Goal: Transaction & Acquisition: Purchase product/service

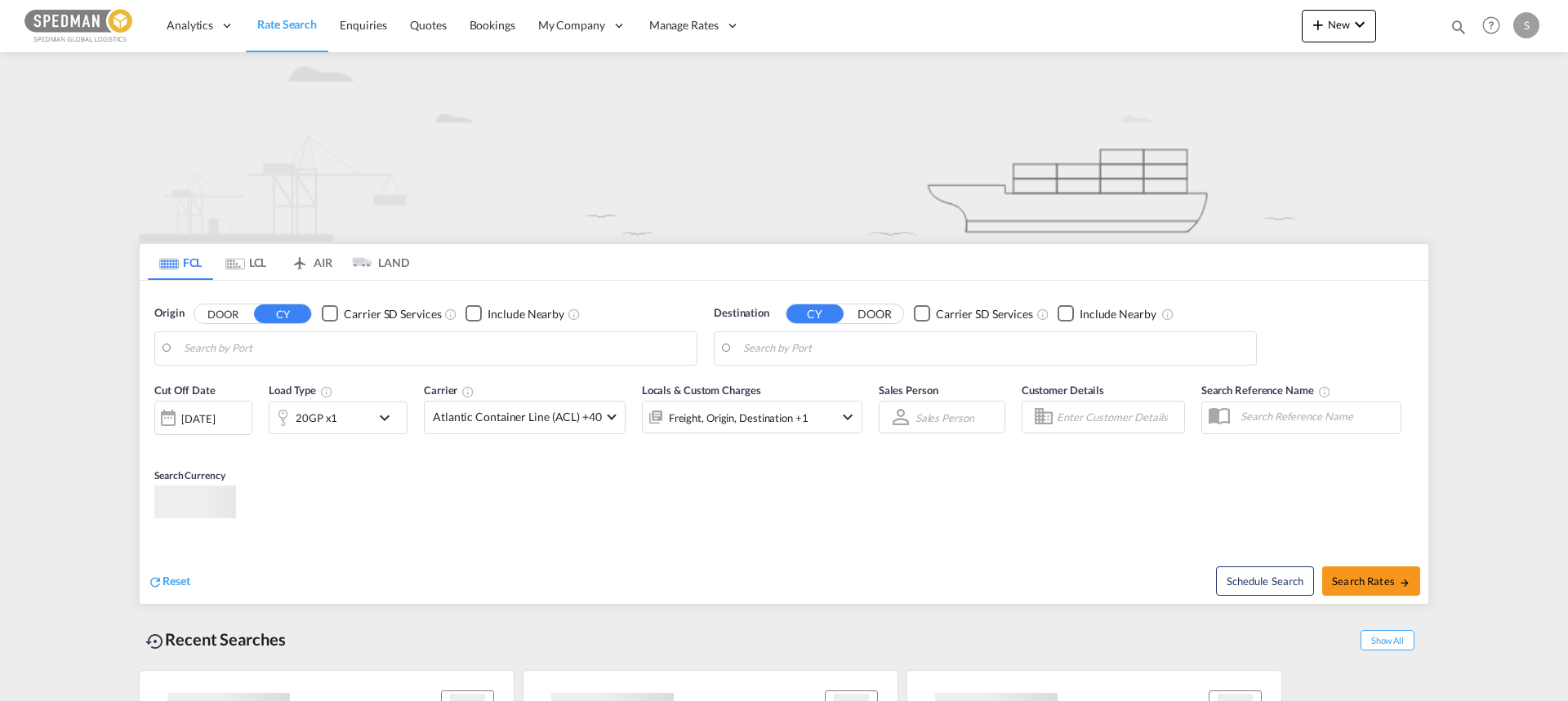
type input "[GEOGRAPHIC_DATA] ([GEOGRAPHIC_DATA]), DKCPH"
type input "[GEOGRAPHIC_DATA], [GEOGRAPHIC_DATA]"
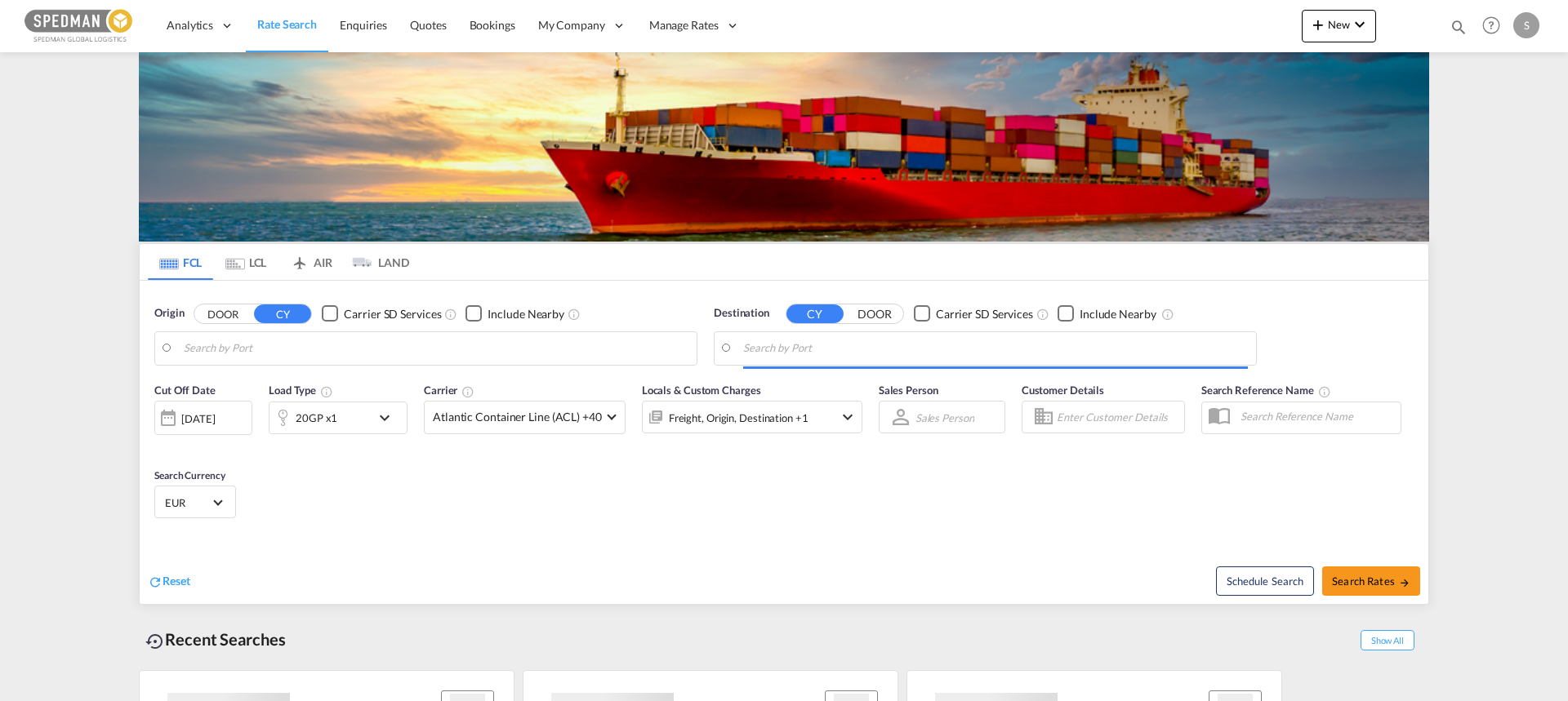
type input "Aalborg, DKAAL"
type input "Bangkok, THBKK"
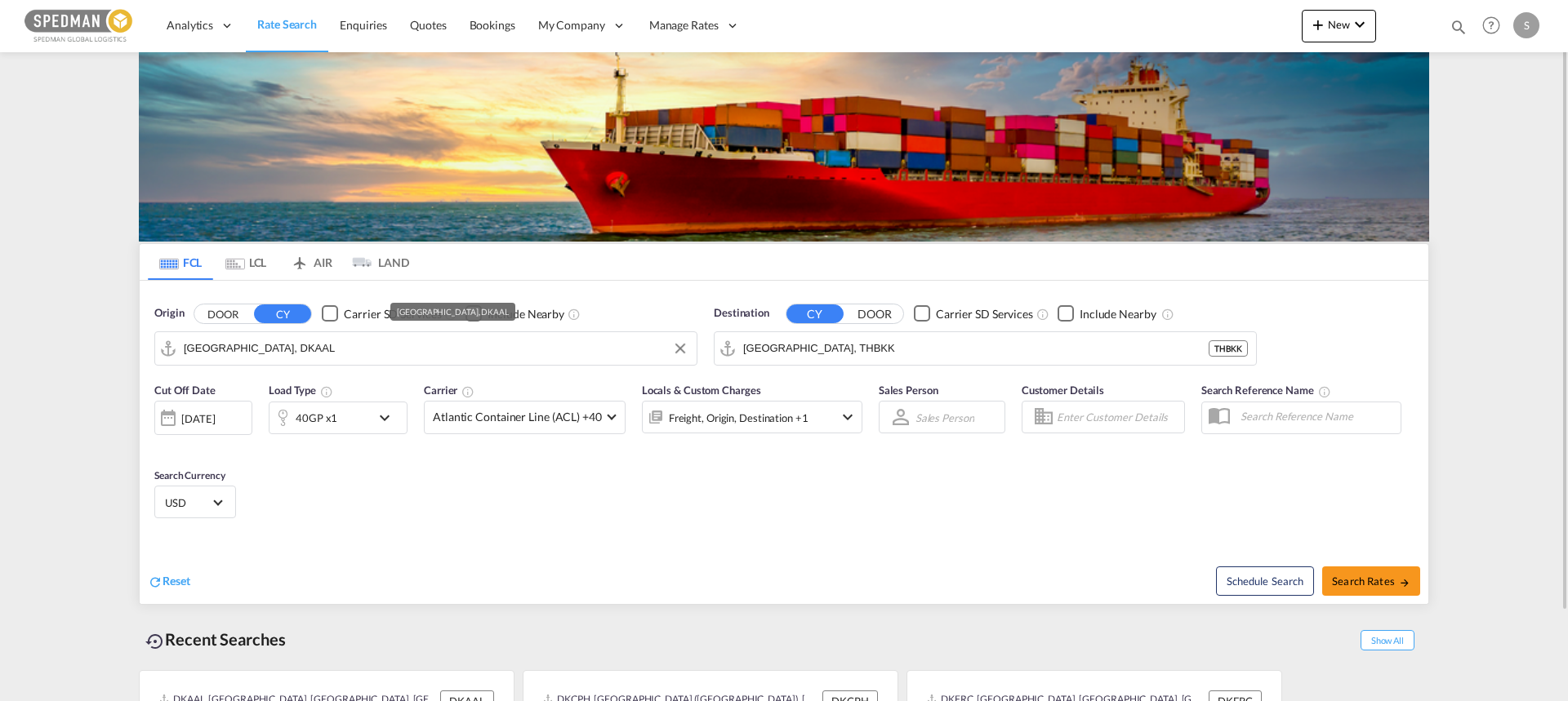
drag, startPoint x: 305, startPoint y: 355, endPoint x: 305, endPoint y: 345, distance: 10.0
click at [305, 349] on input "Aalborg, DKAAL" at bounding box center [436, 349] width 504 height 25
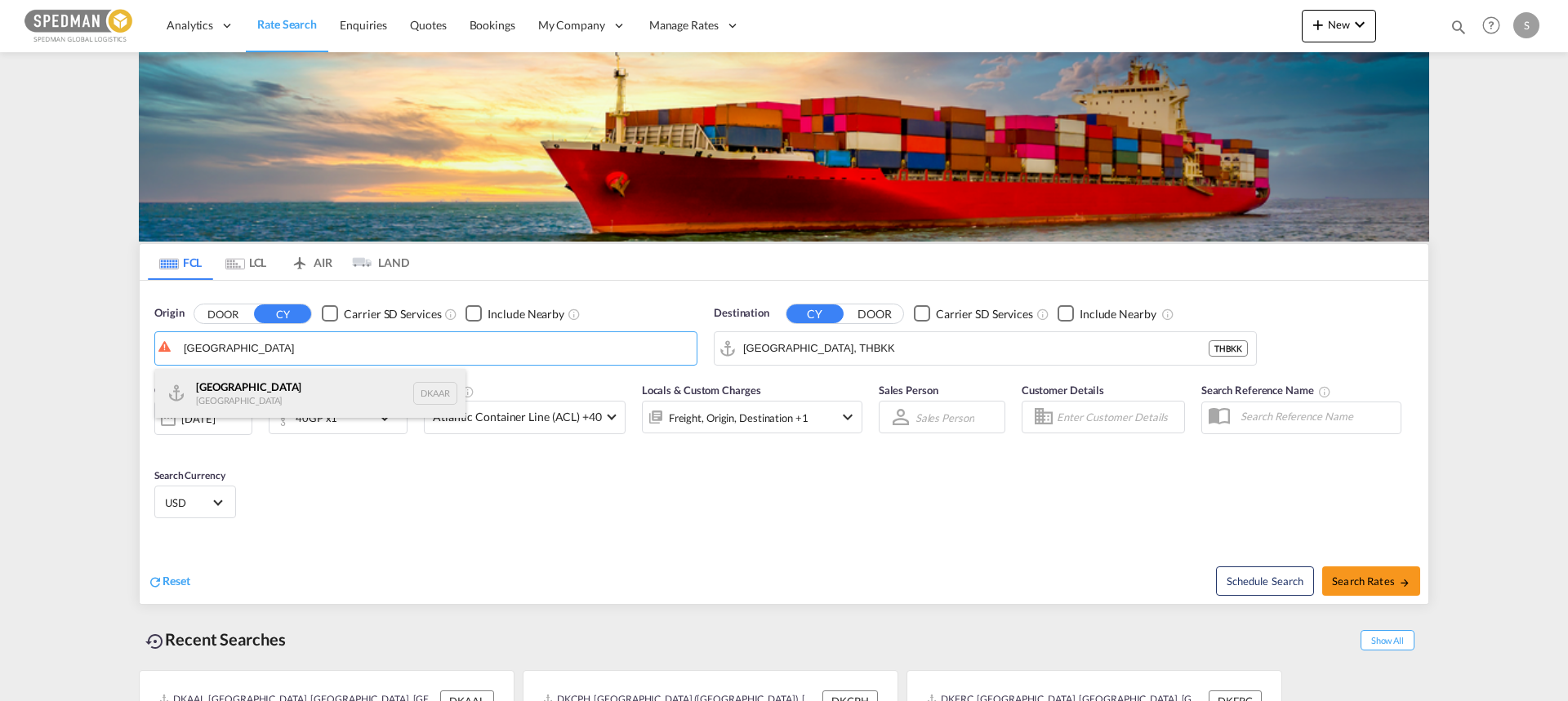
click at [207, 398] on div "Aarhus Denmark DKAAR" at bounding box center [310, 393] width 310 height 49
type input "Aarhus, DKAAR"
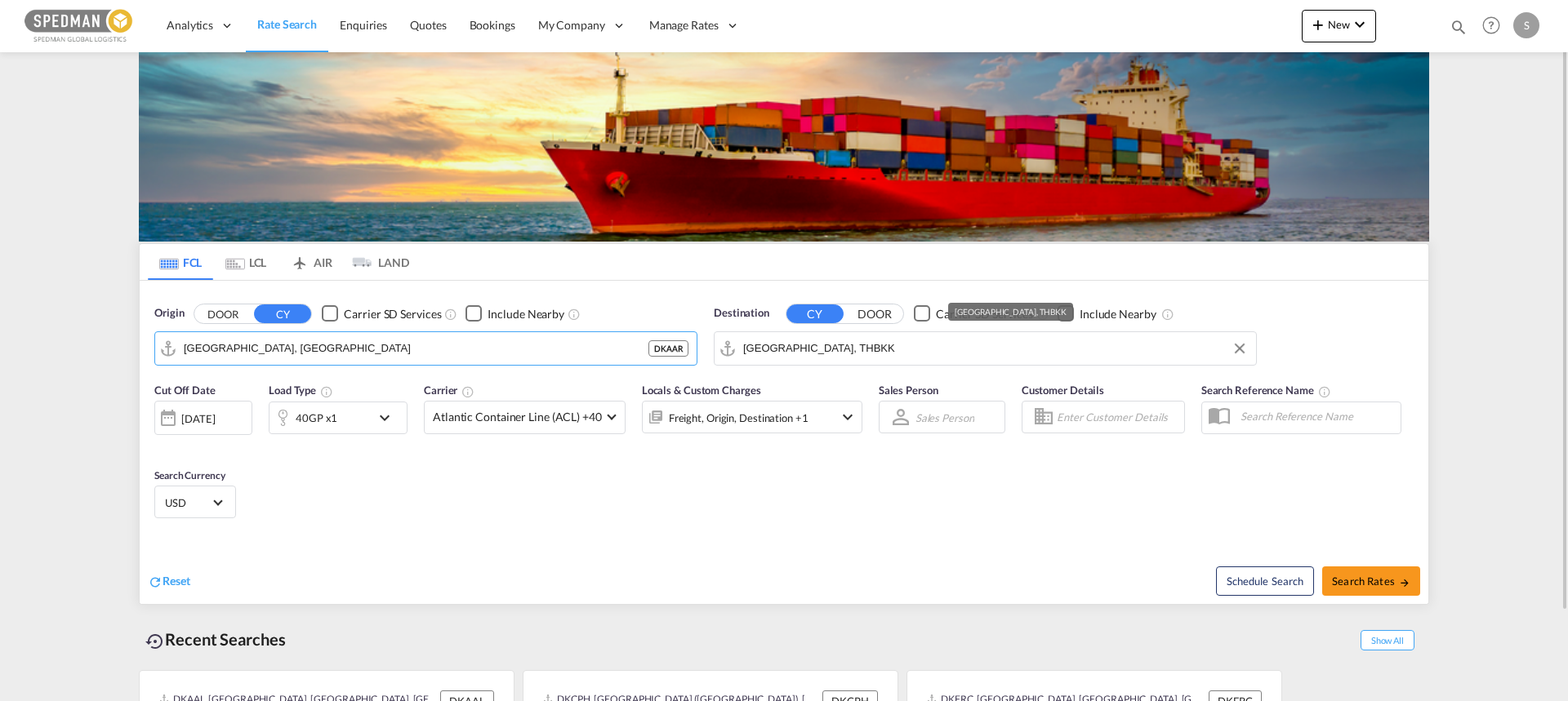
click at [846, 350] on input "Bangkok, THBKK" at bounding box center [995, 349] width 504 height 25
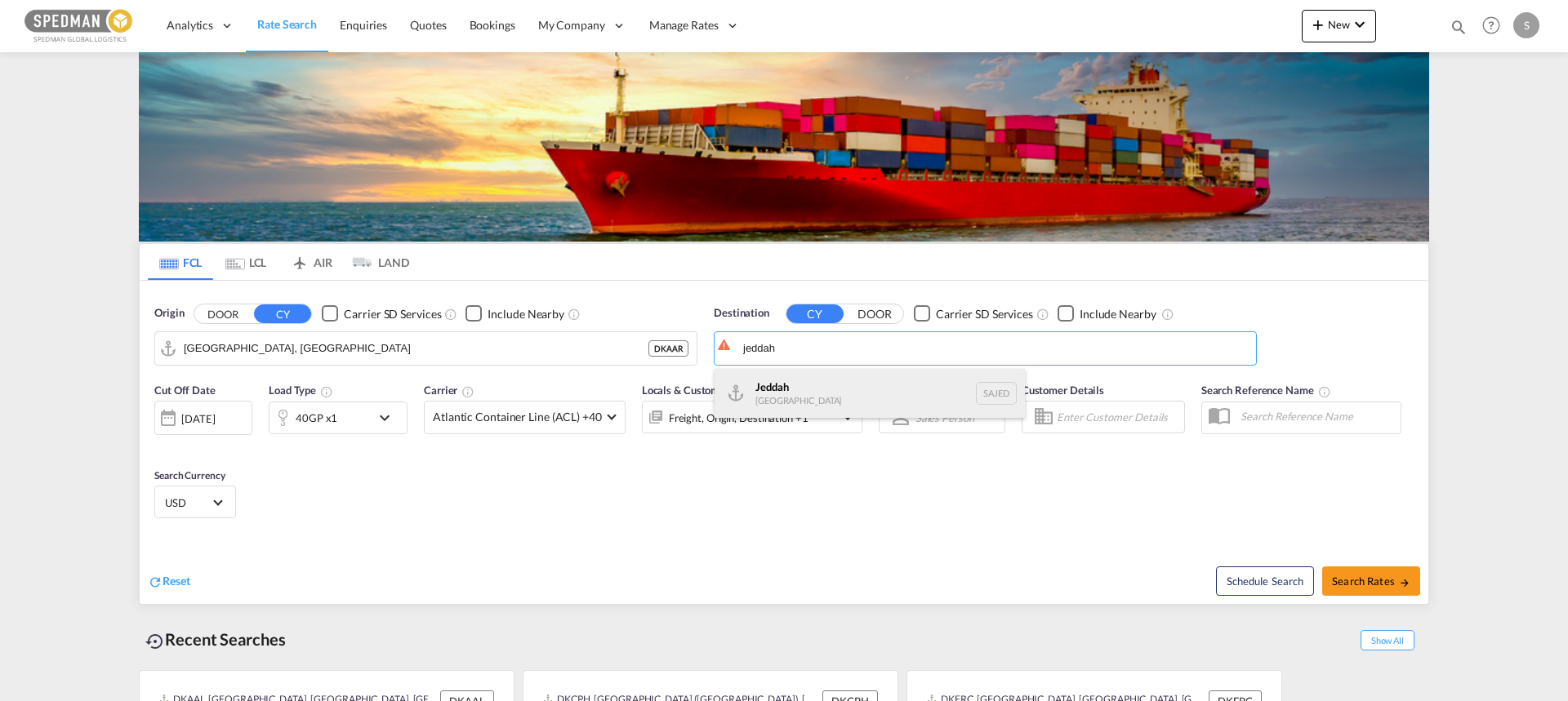
click at [793, 399] on div "Jeddah Saudi Arabia SAJED" at bounding box center [869, 393] width 310 height 49
type input "Jeddah, SAJED"
click at [332, 410] on div "40GP x1" at bounding box center [316, 418] width 41 height 23
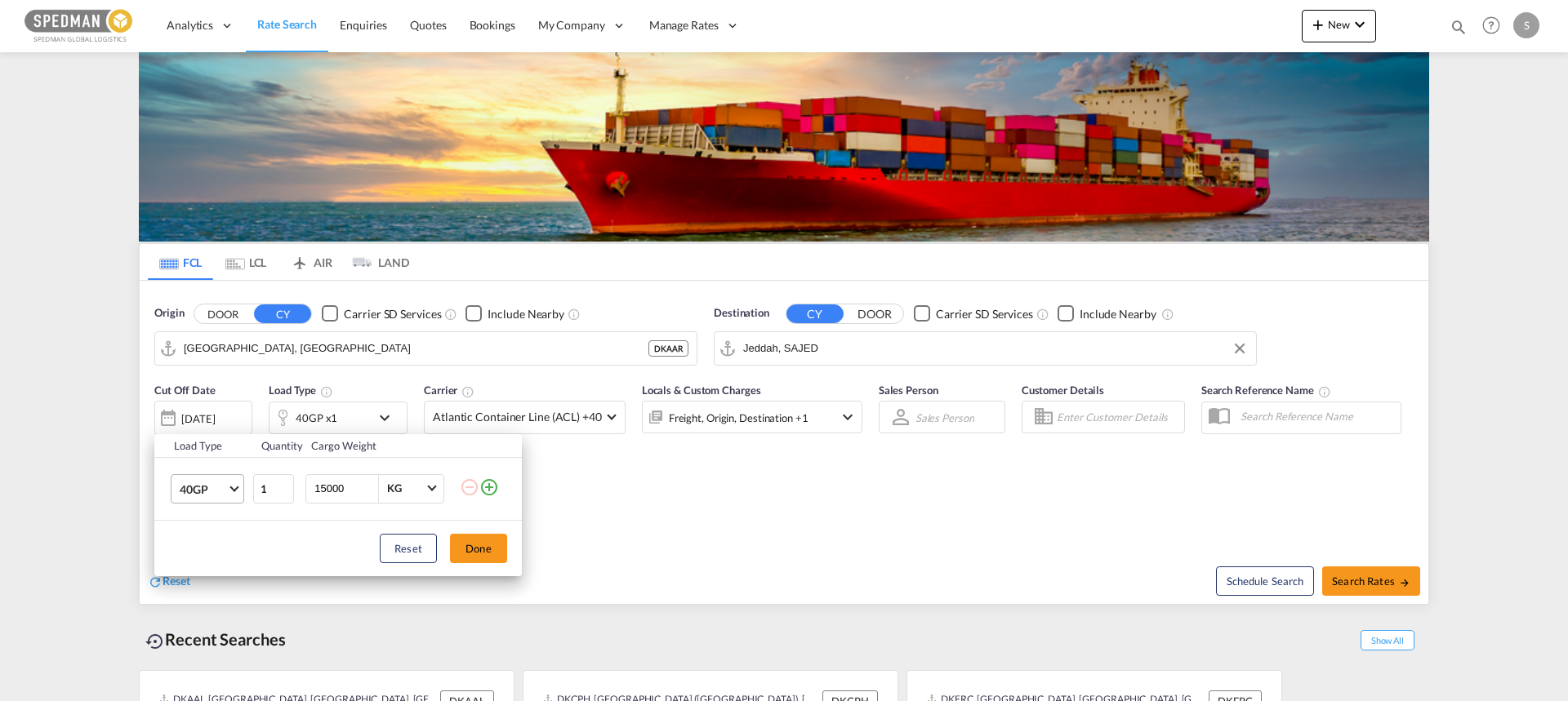
click at [224, 482] on span "40GP" at bounding box center [202, 490] width 47 height 17
click at [208, 522] on div "40HC" at bounding box center [194, 528] width 30 height 17
click at [479, 546] on button "Done" at bounding box center [478, 548] width 57 height 29
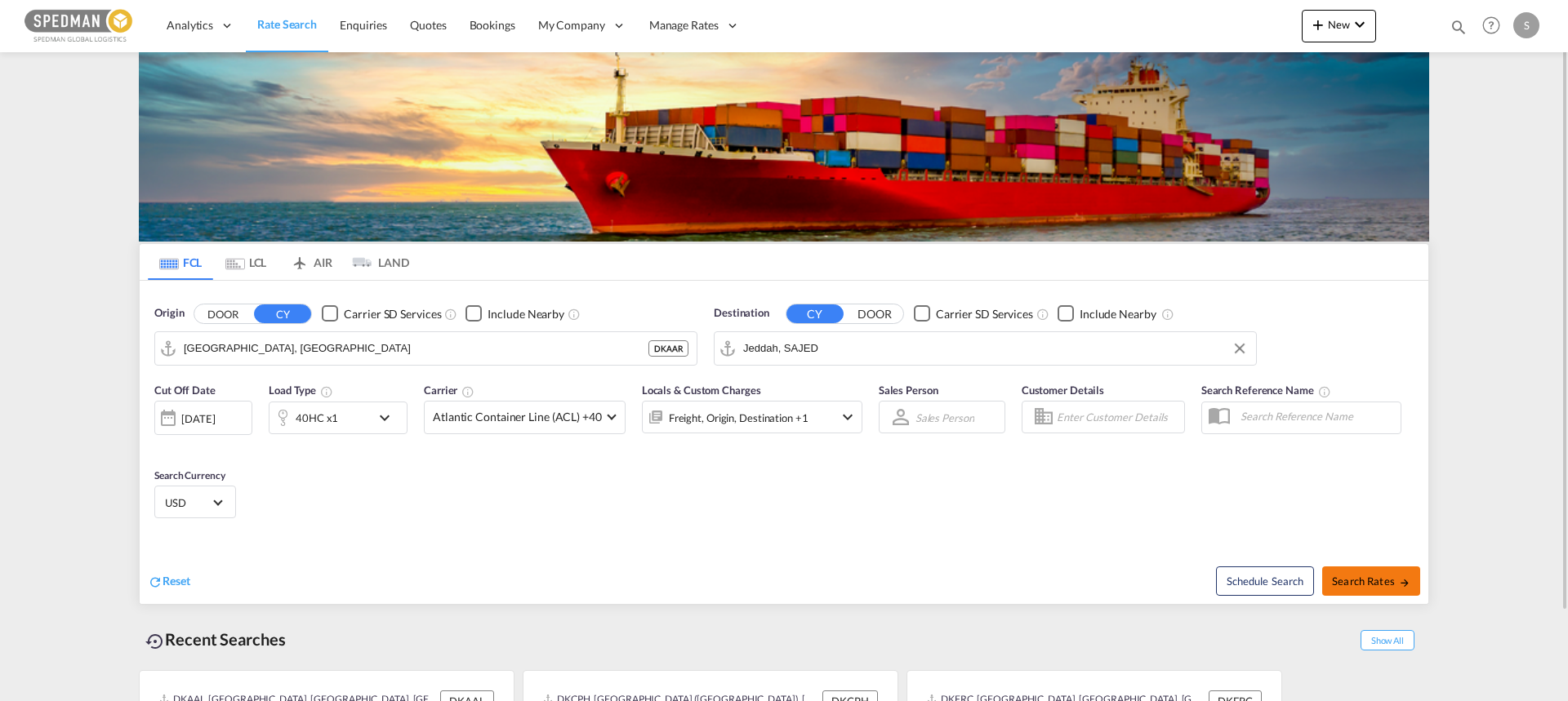
click at [1399, 583] on md-icon "icon-arrow-right" at bounding box center [1404, 582] width 11 height 11
type input "DKAAR to SAJED / 7 Oct 2025"
